Goal: Task Accomplishment & Management: Manage account settings

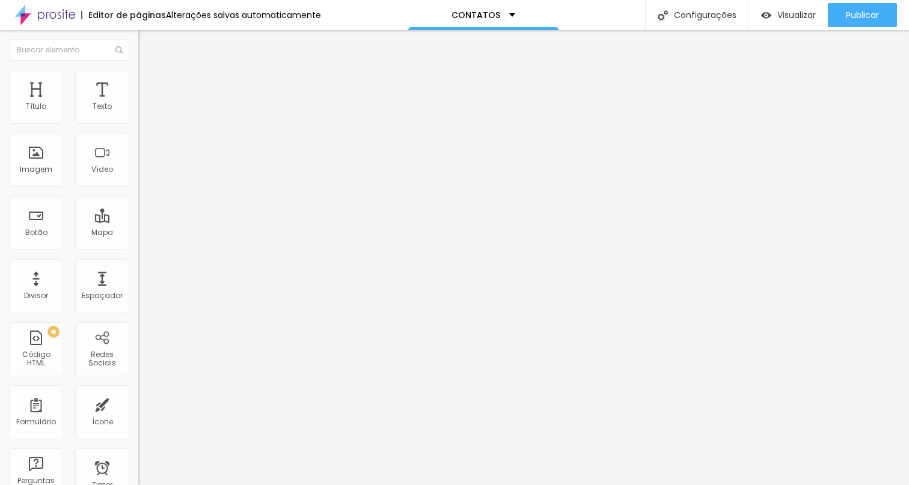
drag, startPoint x: 64, startPoint y: 134, endPoint x: 0, endPoint y: 134, distance: 63.7
click at [138, 134] on div "Texto Contato Alinhamento [GEOGRAPHIC_DATA] Link URL https:// Abrir em uma nova…" at bounding box center [207, 181] width 138 height 175
type input "WhatsApp"
click at [138, 245] on input "https://" at bounding box center [210, 242] width 144 height 12
drag, startPoint x: 78, startPoint y: 246, endPoint x: 0, endPoint y: 251, distance: 77.6
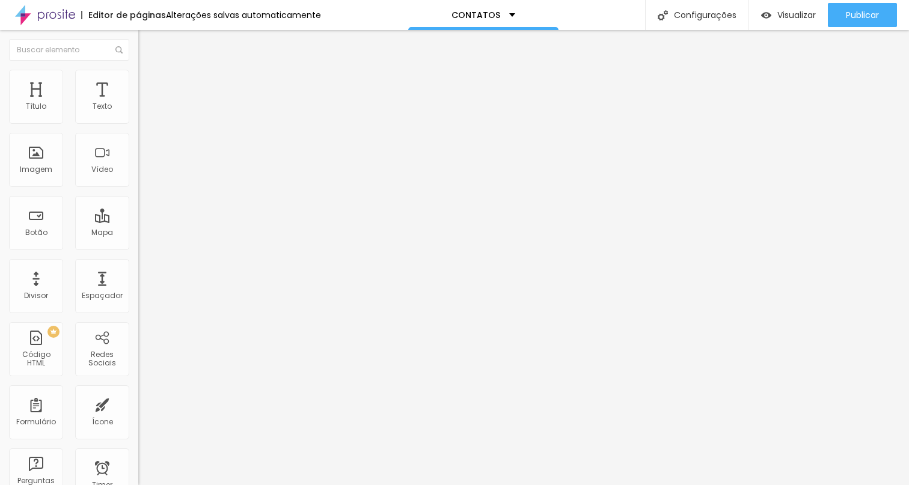
click at [138, 251] on div "Texto WhatsApp Alinhamento Tamanho Grande Pequeno Normal Grande Link URL https:…" at bounding box center [207, 181] width 138 height 175
paste input "wa.me/message/XSUU36O5UYOJP1"
type input "https://wa.me/message/XSUU36O5UYOJP1"
click at [138, 263] on div at bounding box center [207, 263] width 138 height 0
drag, startPoint x: 55, startPoint y: 135, endPoint x: 0, endPoint y: 135, distance: 55.3
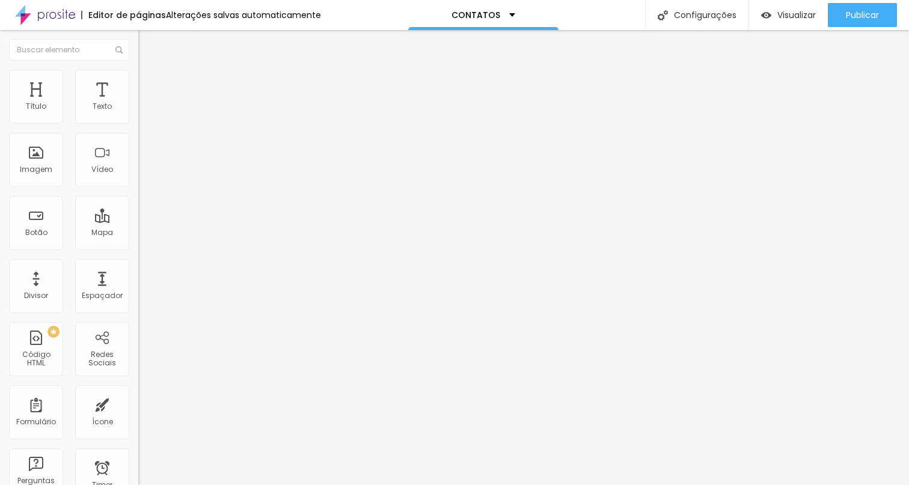
click at [138, 135] on div "Texto Linkedin Alinhamento Tamanho Grande Pequeno Normal Grande Link URL https:…" at bounding box center [207, 181] width 138 height 175
type input "Instagram"
click at [138, 248] on input "https://" at bounding box center [210, 242] width 144 height 12
drag, startPoint x: 72, startPoint y: 243, endPoint x: 99, endPoint y: 247, distance: 27.4
click at [138, 247] on input "https://" at bounding box center [210, 242] width 144 height 12
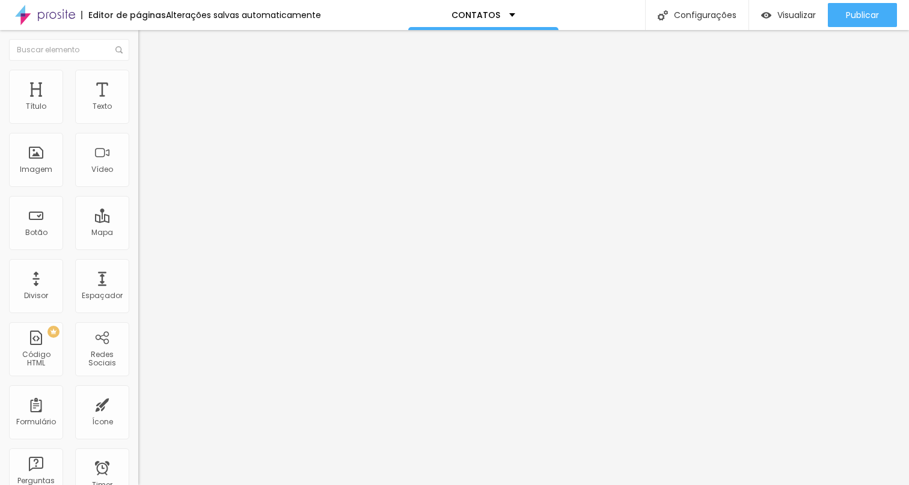
paste input "www.instagram.com/fotografoemparis/"
type input "https://www.instagram.com/fotografoemparis/"
click at [138, 263] on div at bounding box center [207, 263] width 138 height 0
click at [149, 81] on span "Estilo" at bounding box center [158, 78] width 19 height 10
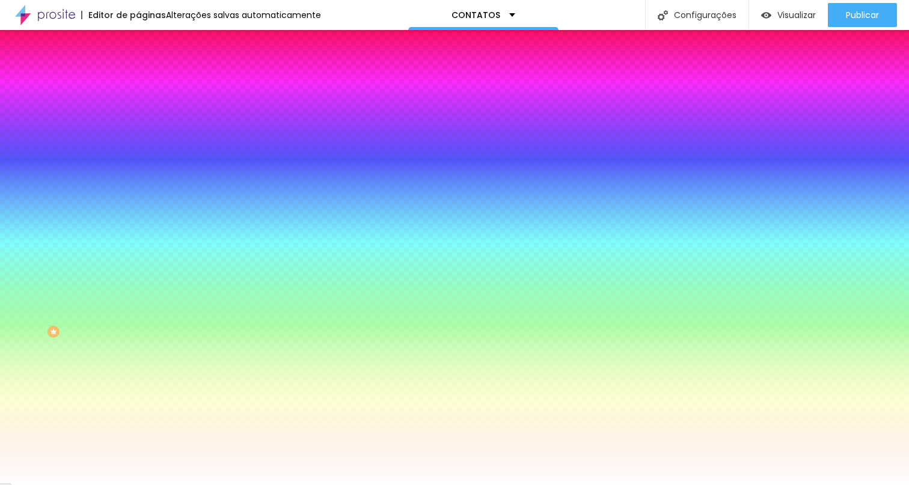
click at [138, 115] on div at bounding box center [207, 115] width 138 height 0
click at [62, 218] on div at bounding box center [454, 242] width 909 height 485
type input "#180B0B"
click at [50, 220] on div at bounding box center [454, 242] width 909 height 485
click at [138, 68] on img at bounding box center [143, 63] width 11 height 11
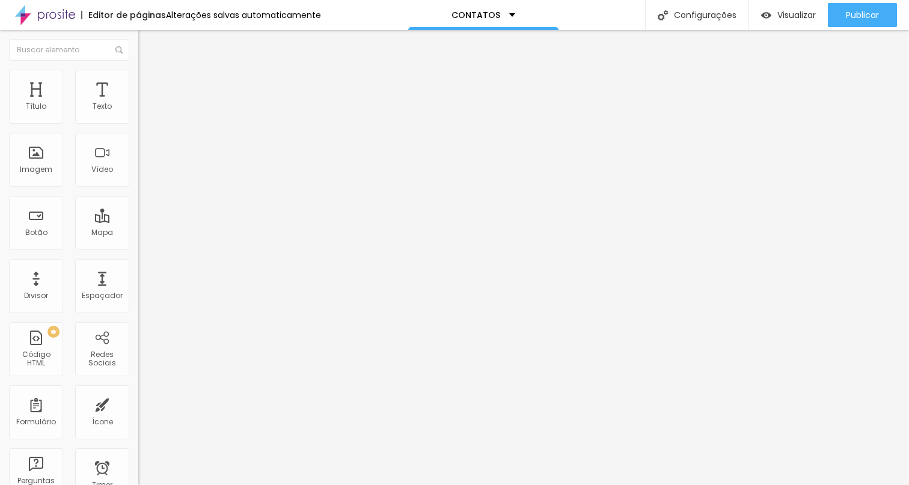
click at [138, 74] on img at bounding box center [143, 75] width 11 height 11
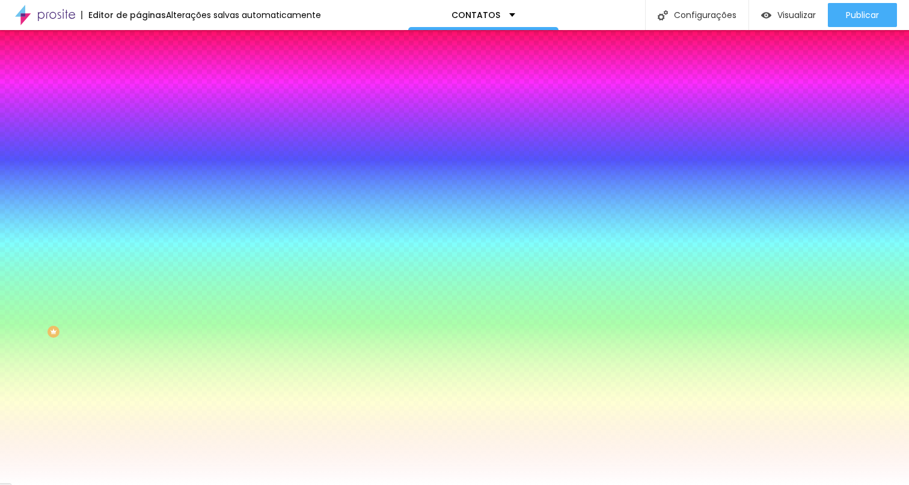
click at [138, 127] on div "Cor de fundo Voltar ao padrão #FFFFFF" at bounding box center [207, 110] width 138 height 33
click at [138, 115] on div at bounding box center [207, 115] width 138 height 0
click at [53, 218] on div at bounding box center [454, 242] width 909 height 485
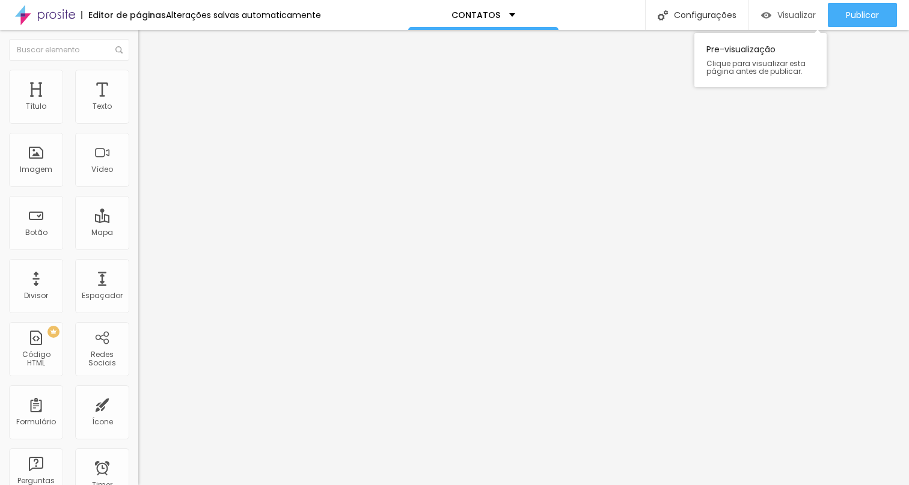
click at [780, 8] on div "Visualizar" at bounding box center [788, 15] width 55 height 24
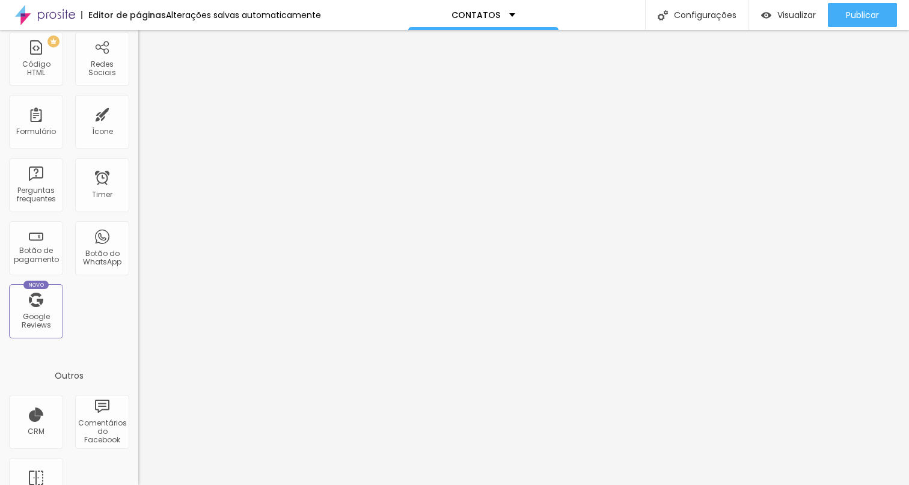
scroll to position [326, 0]
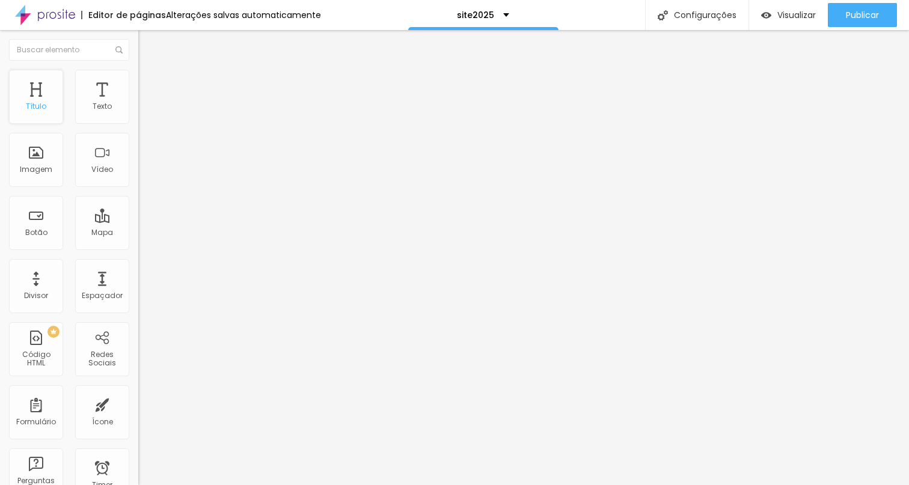
click at [38, 110] on div "Título" at bounding box center [36, 106] width 20 height 8
click at [46, 107] on div "Título" at bounding box center [36, 97] width 54 height 54
click at [495, 14] on div "site2025" at bounding box center [483, 15] width 52 height 8
click at [109, 367] on div "Redes Sociais" at bounding box center [101, 358] width 47 height 17
click at [102, 348] on div "Redes Sociais" at bounding box center [102, 349] width 54 height 54
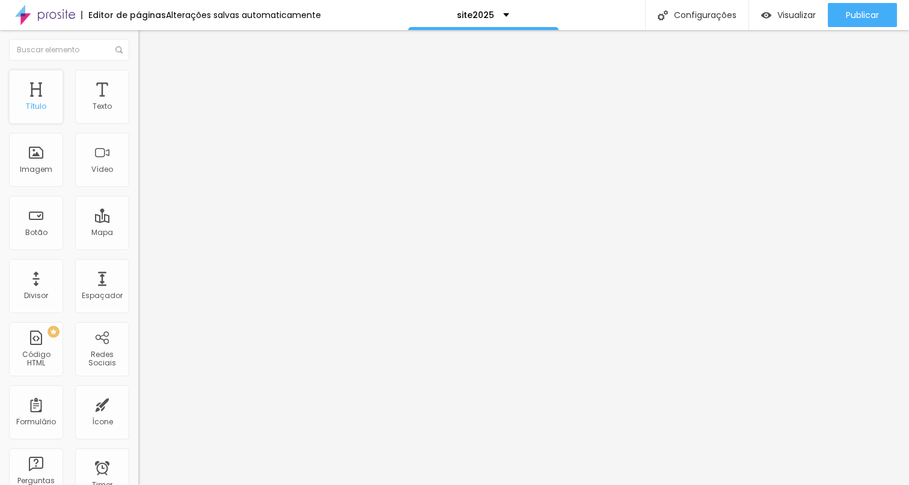
click at [41, 99] on div "Título" at bounding box center [36, 97] width 54 height 54
click at [39, 98] on div "Título" at bounding box center [36, 97] width 54 height 54
click at [90, 99] on div "Texto" at bounding box center [102, 97] width 54 height 54
